Goal: Find specific page/section: Find specific page/section

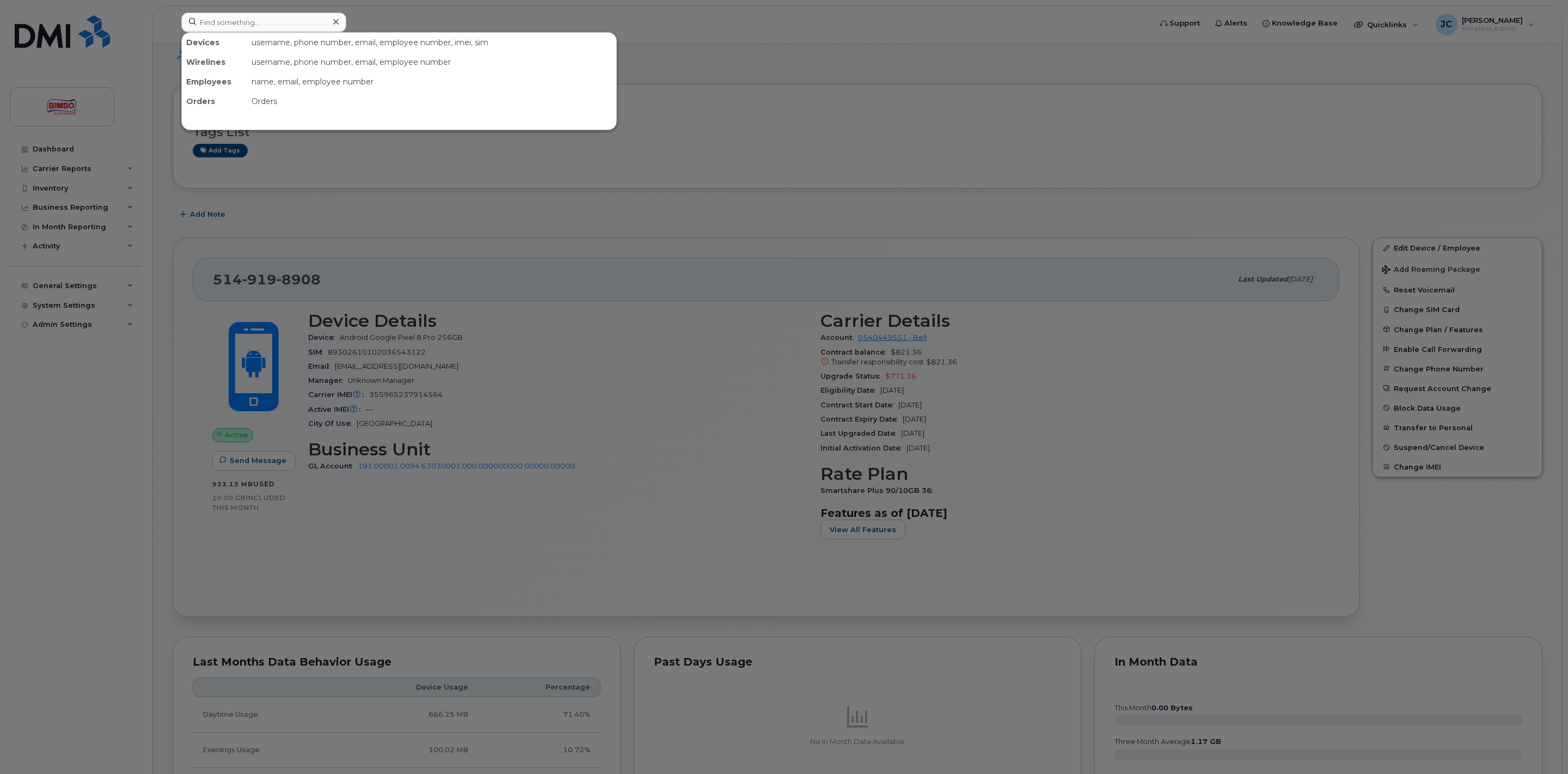
scroll to position [166, 0]
type input "morin"
click at [668, 58] on div at bounding box center [784, 387] width 1568 height 774
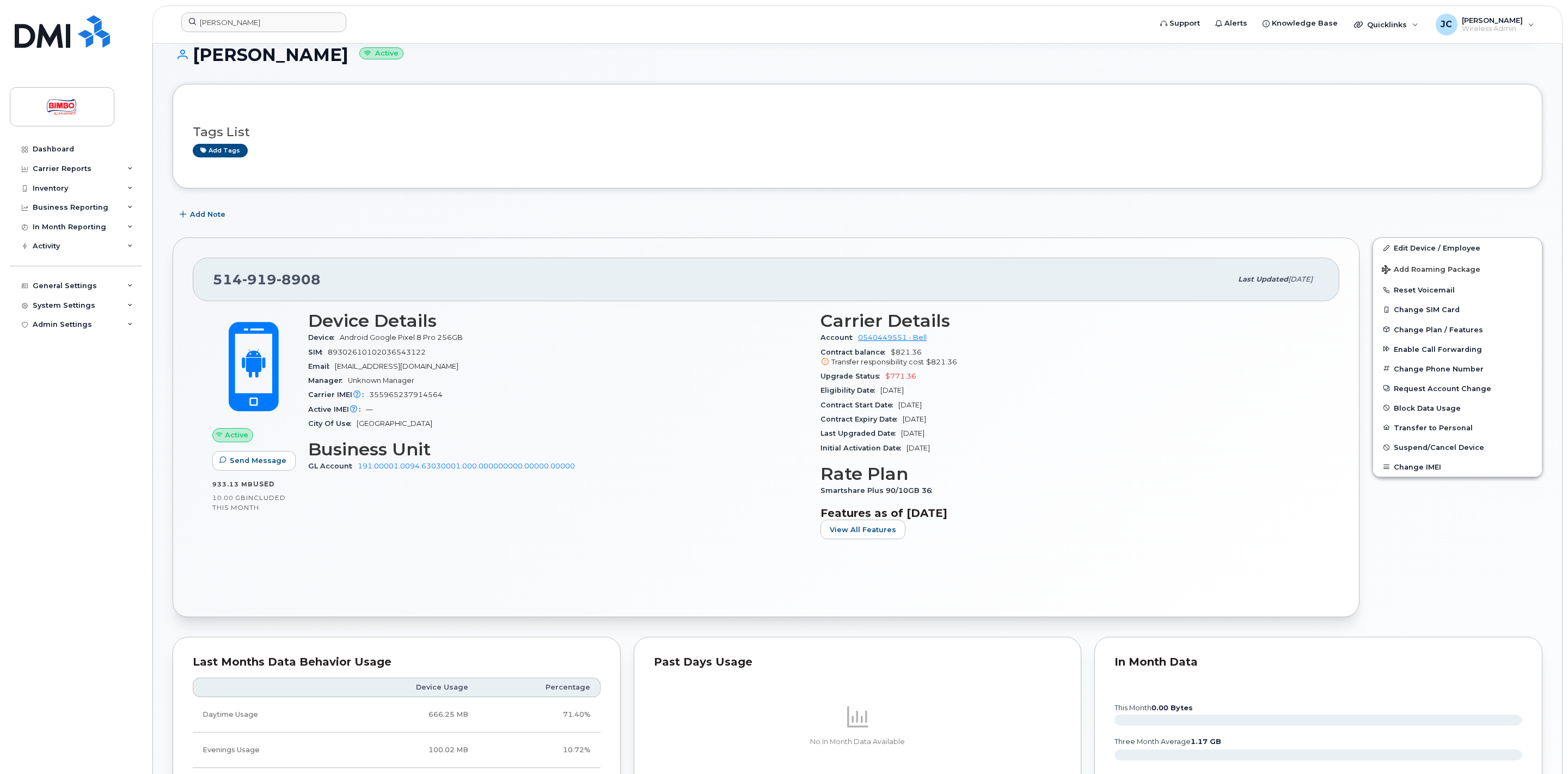
click at [301, 36] on div "morin" at bounding box center [662, 24] width 981 height 24
click at [302, 25] on input "morin" at bounding box center [264, 22] width 165 height 19
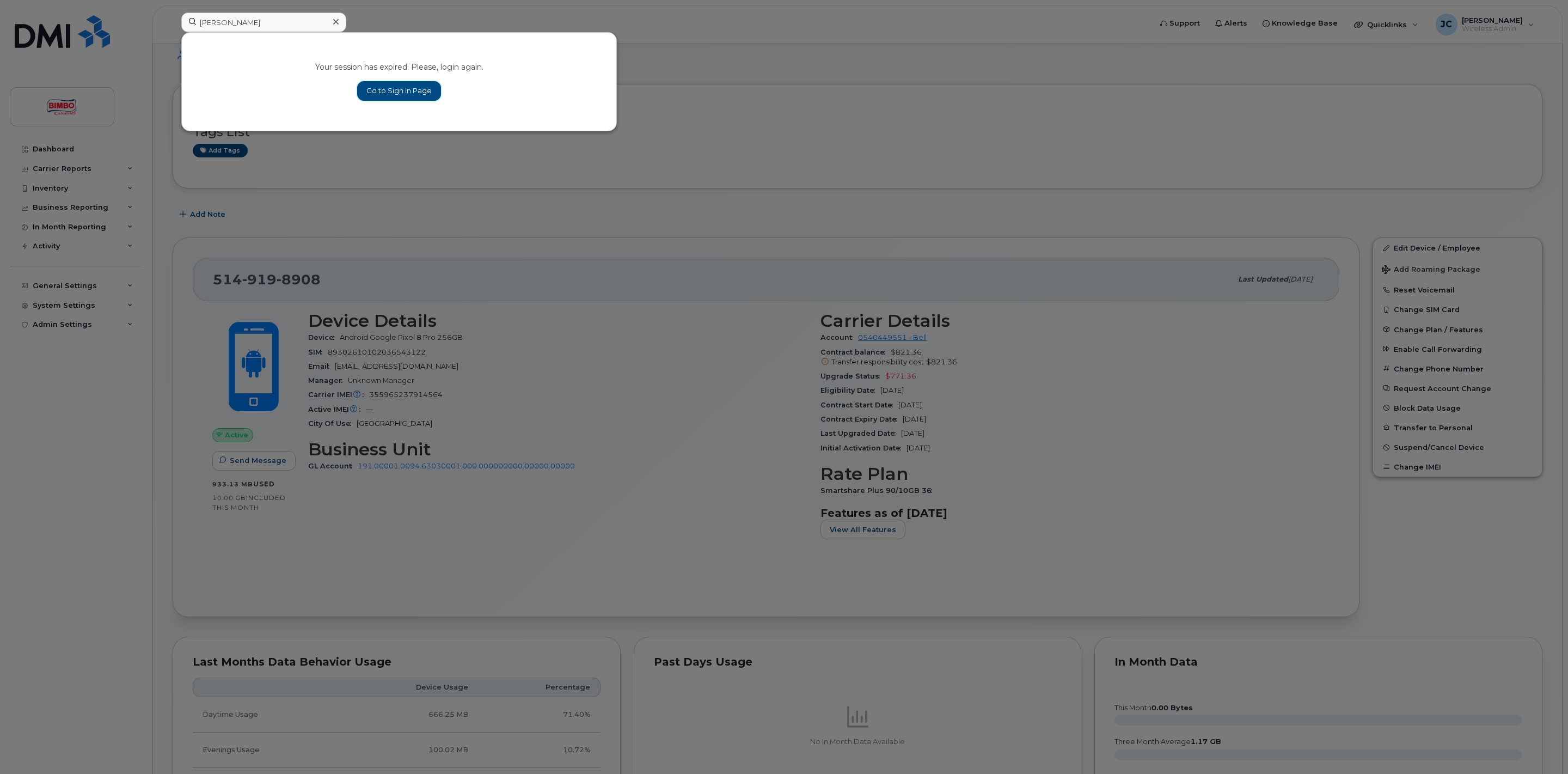
click at [412, 96] on link "Go to Sign In Page" at bounding box center [399, 91] width 84 height 19
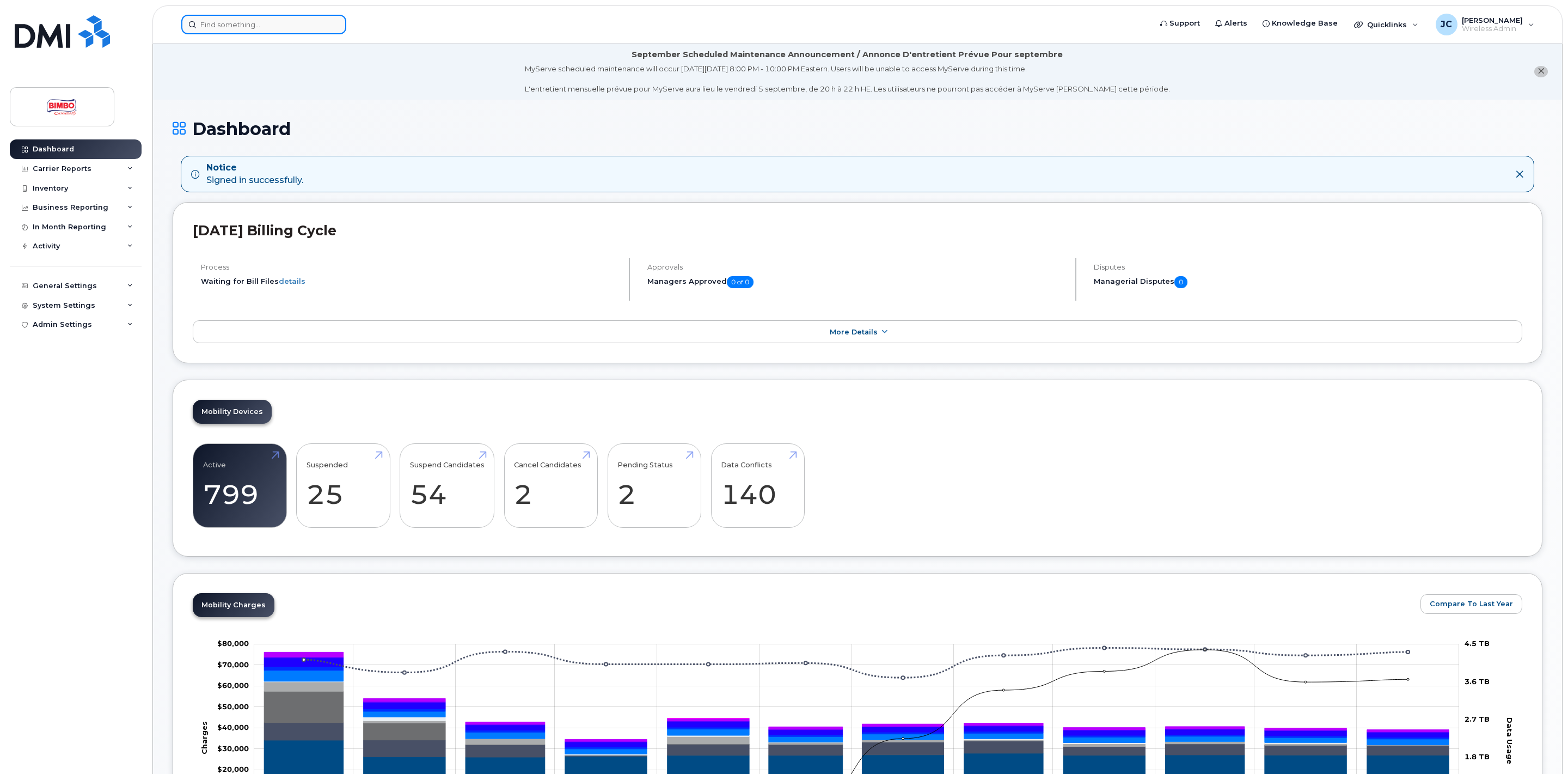
click at [277, 26] on input at bounding box center [264, 24] width 165 height 19
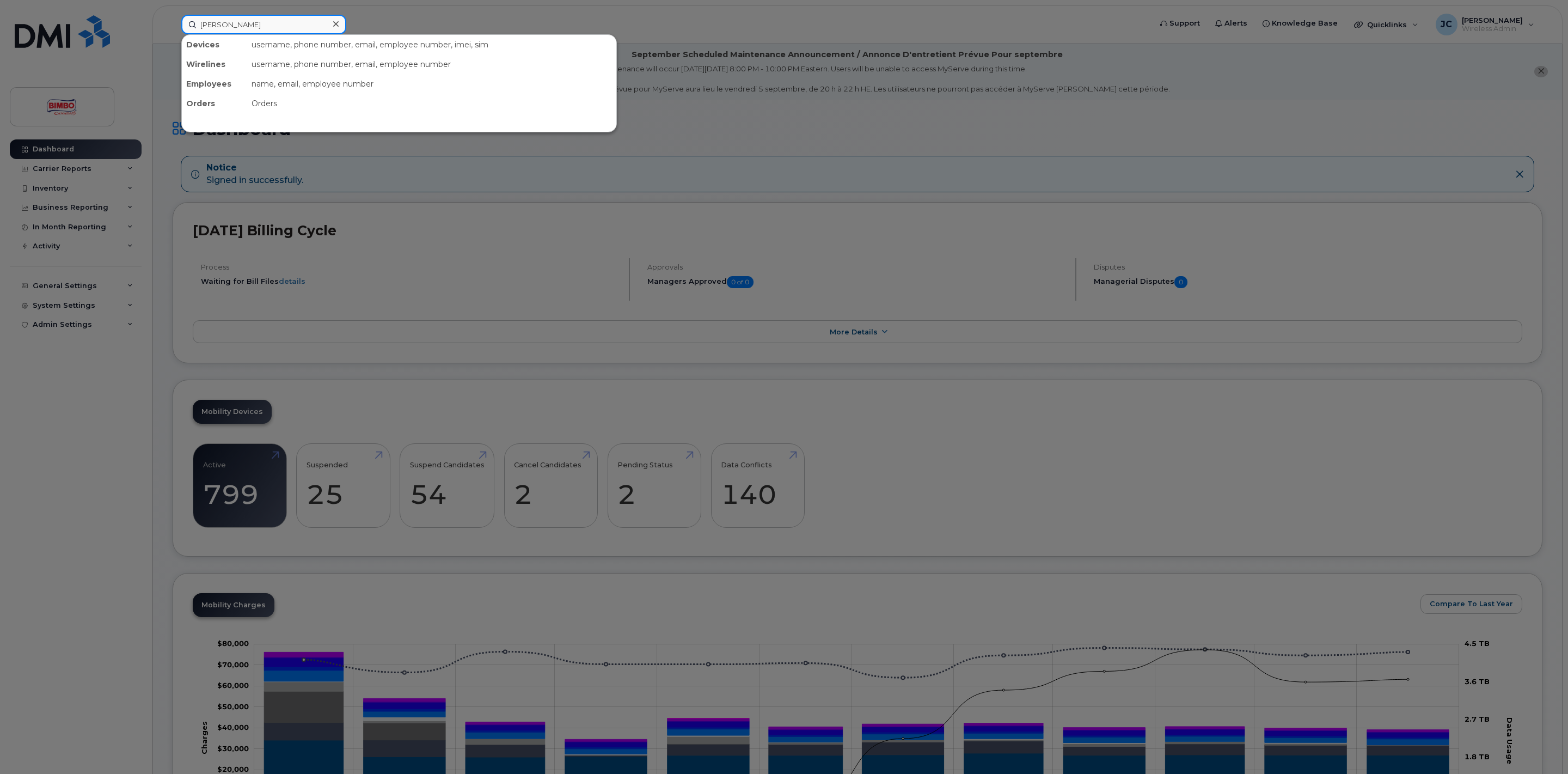
type input "morin"
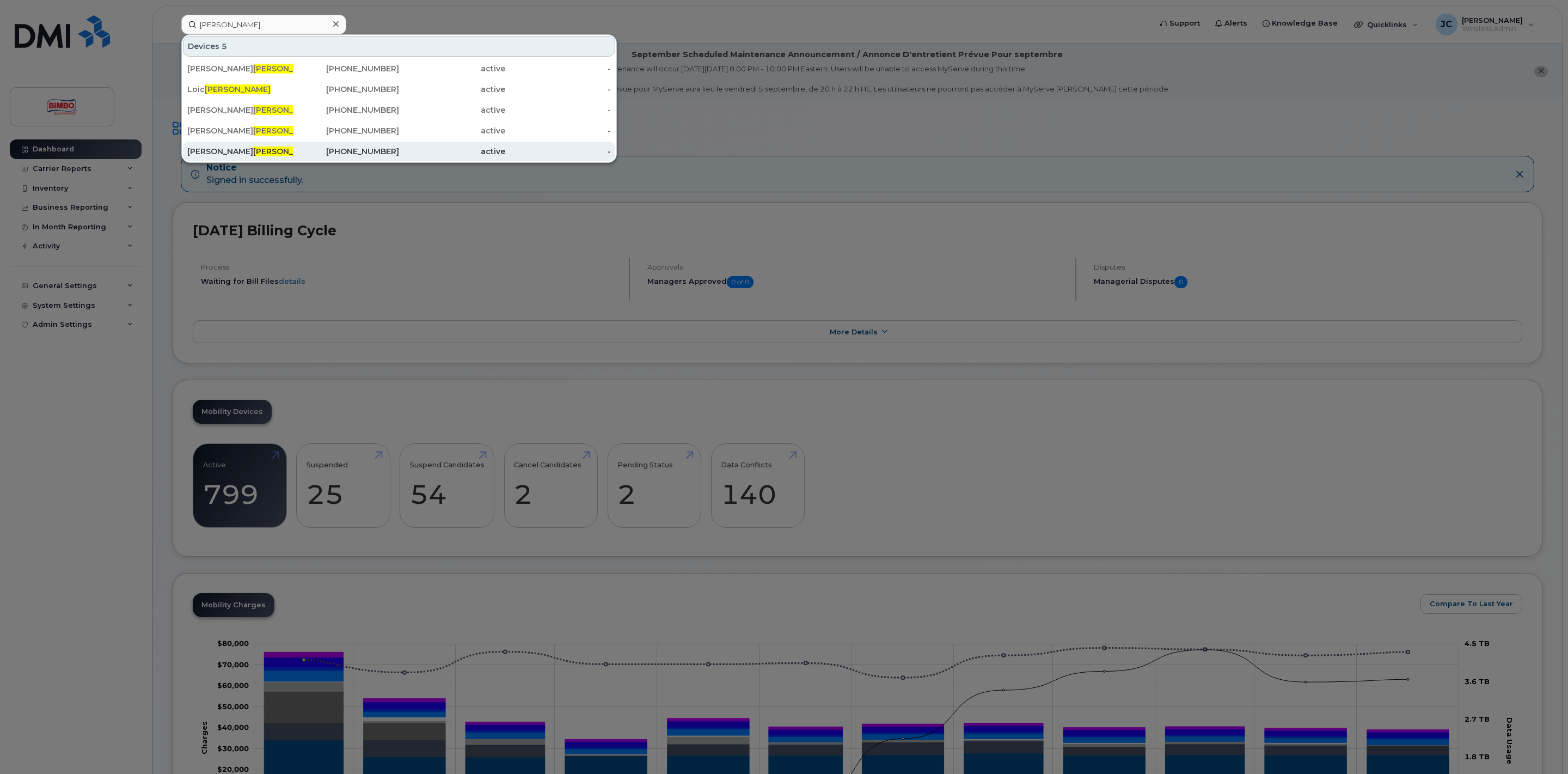
click at [254, 152] on span "Morin" at bounding box center [286, 151] width 66 height 10
